Goal: Feedback & Contribution: Submit feedback/report problem

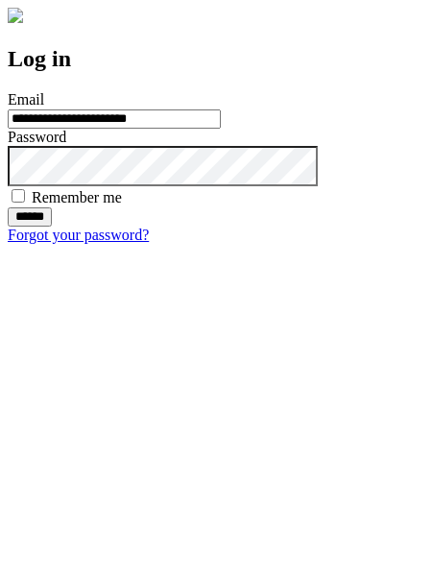
type input "**********"
click at [52, 227] on input "******" at bounding box center [30, 216] width 44 height 19
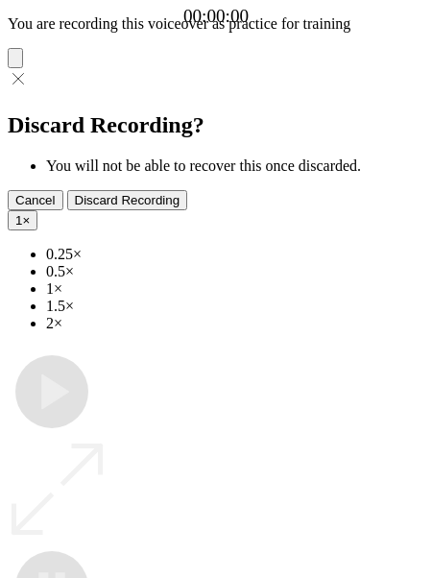
type input "**********"
